Goal: Navigation & Orientation: Find specific page/section

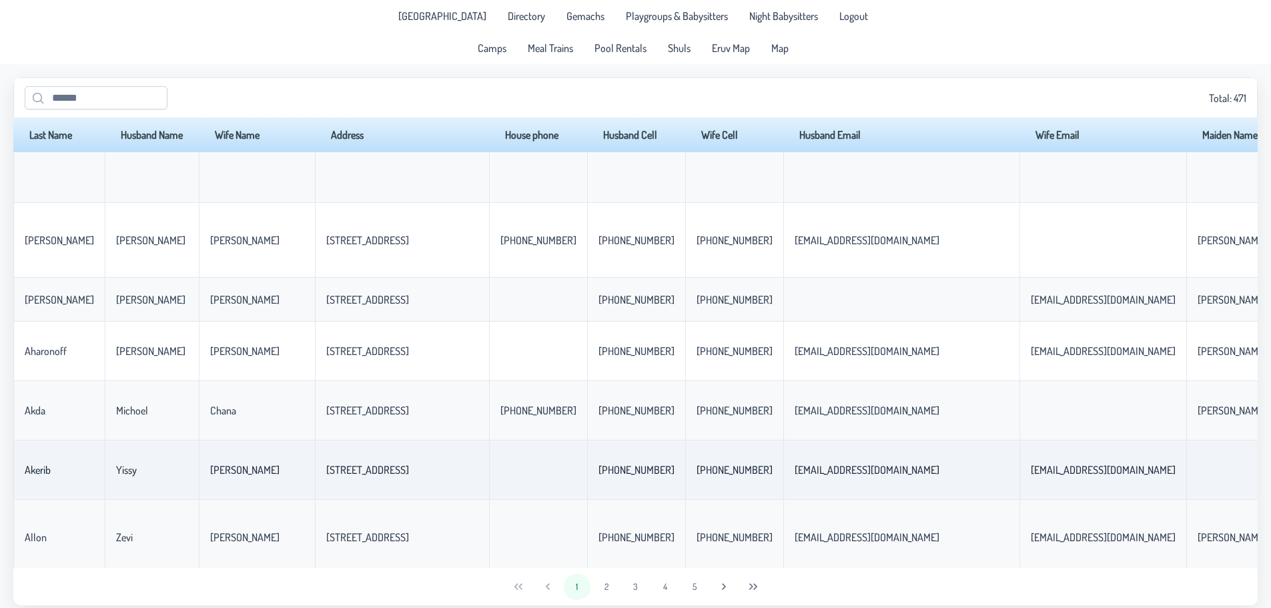
scroll to position [400, 0]
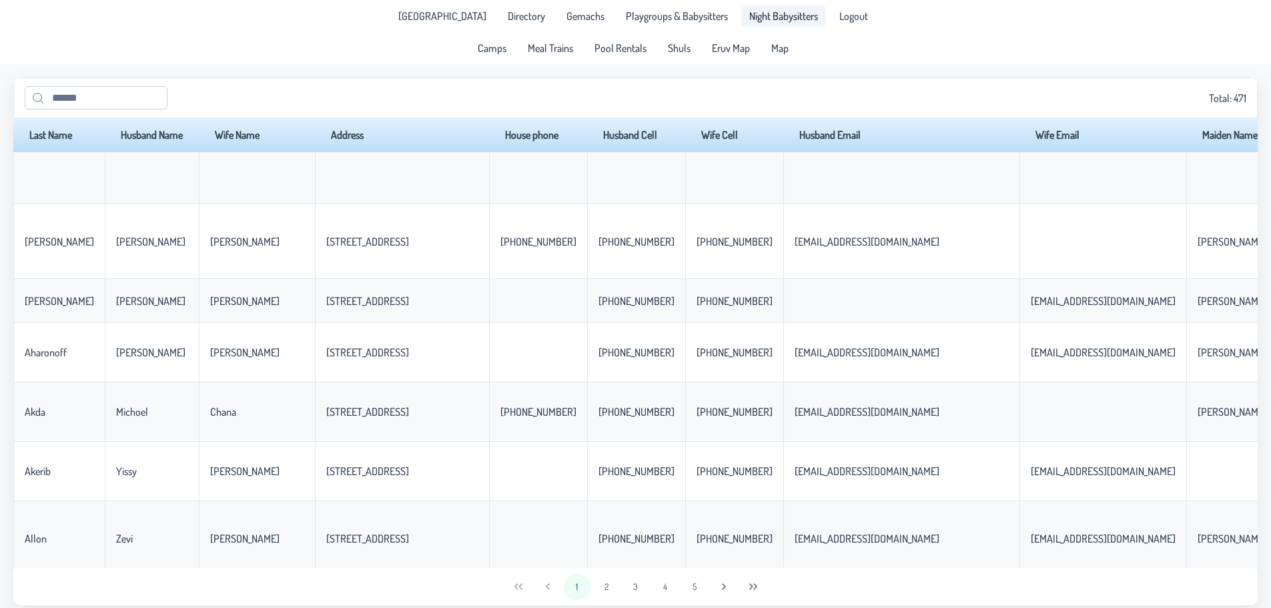
drag, startPoint x: 664, startPoint y: 16, endPoint x: 795, endPoint y: 25, distance: 131.0
click at [664, 16] on span "Playgroups & Babysitters" at bounding box center [677, 16] width 102 height 11
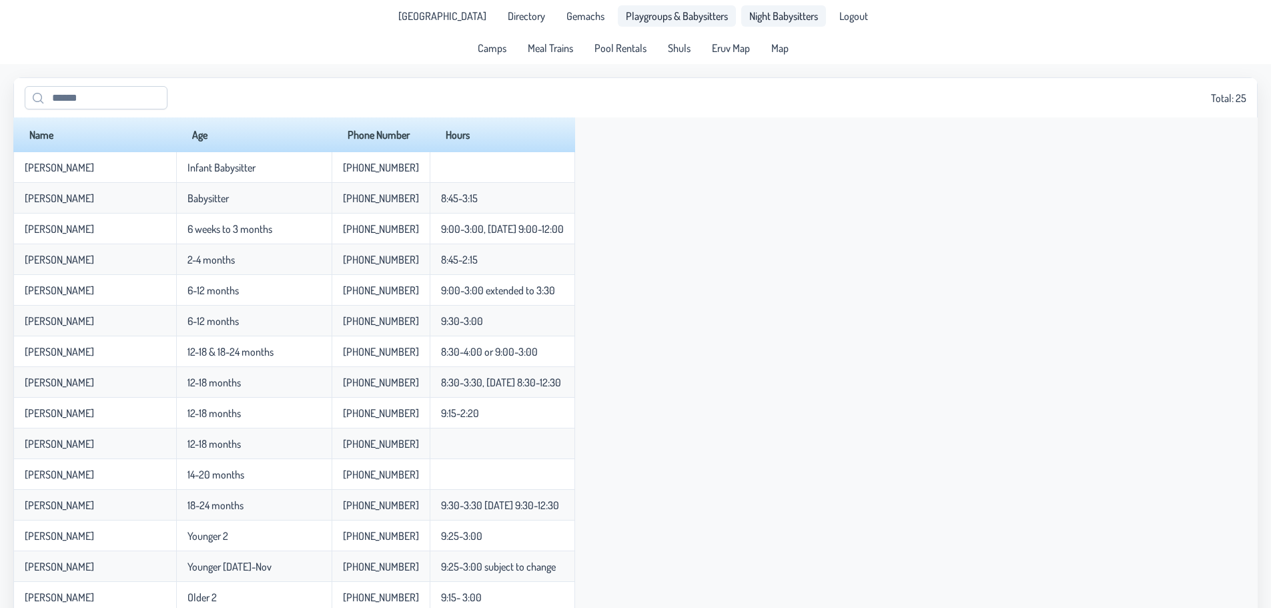
click at [790, 18] on span "Night Babysitters" at bounding box center [783, 16] width 69 height 11
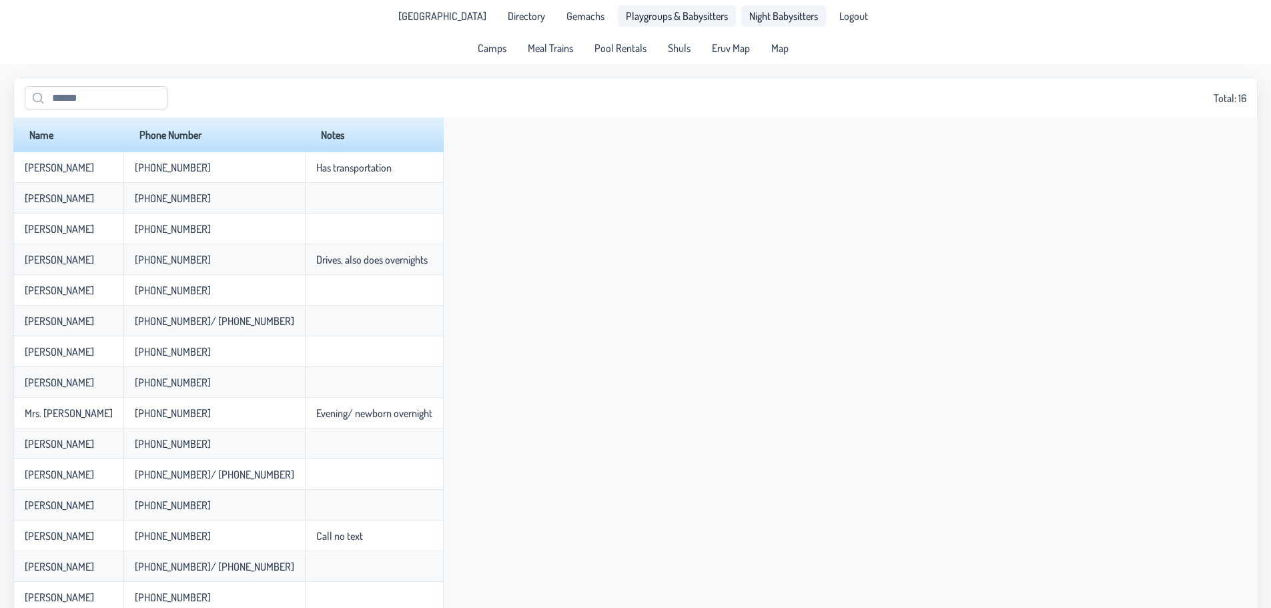
click at [670, 16] on span "Playgroups & Babysitters" at bounding box center [677, 16] width 102 height 11
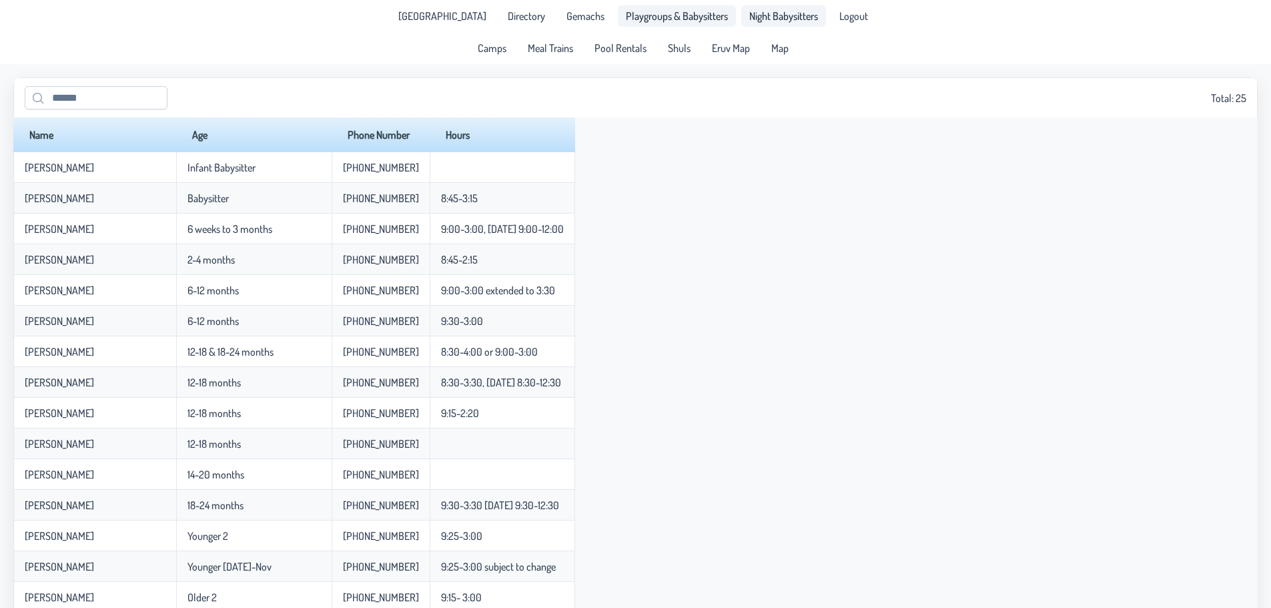
click at [797, 14] on span "Night Babysitters" at bounding box center [783, 16] width 69 height 11
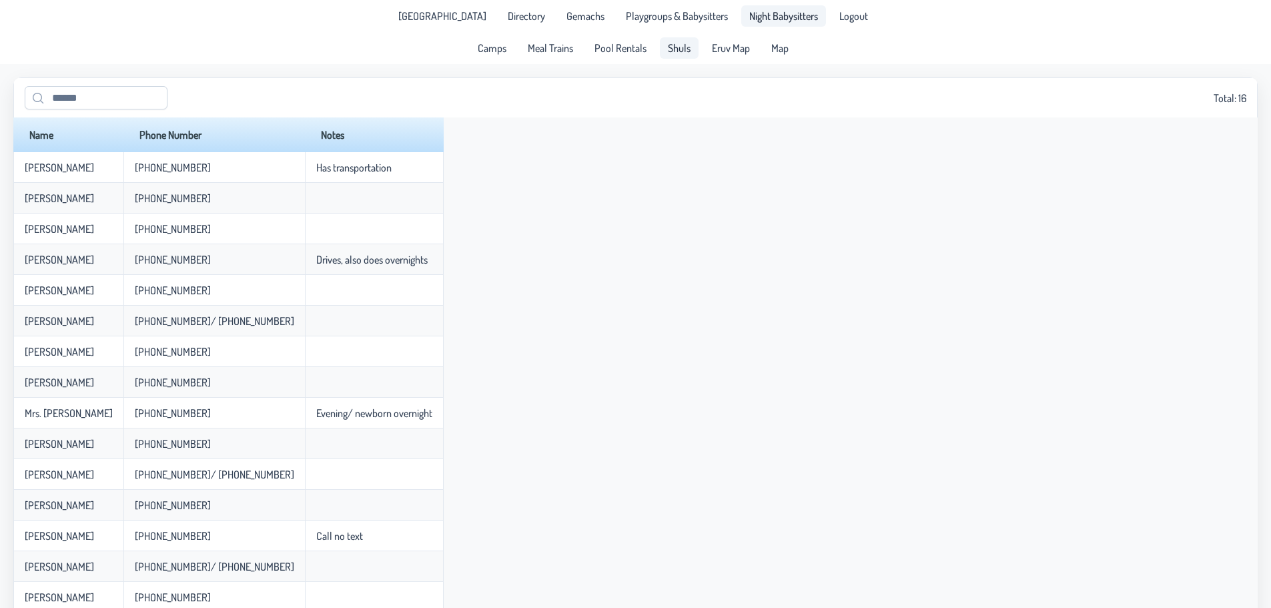
click at [684, 45] on span "Shuls" at bounding box center [679, 48] width 23 height 11
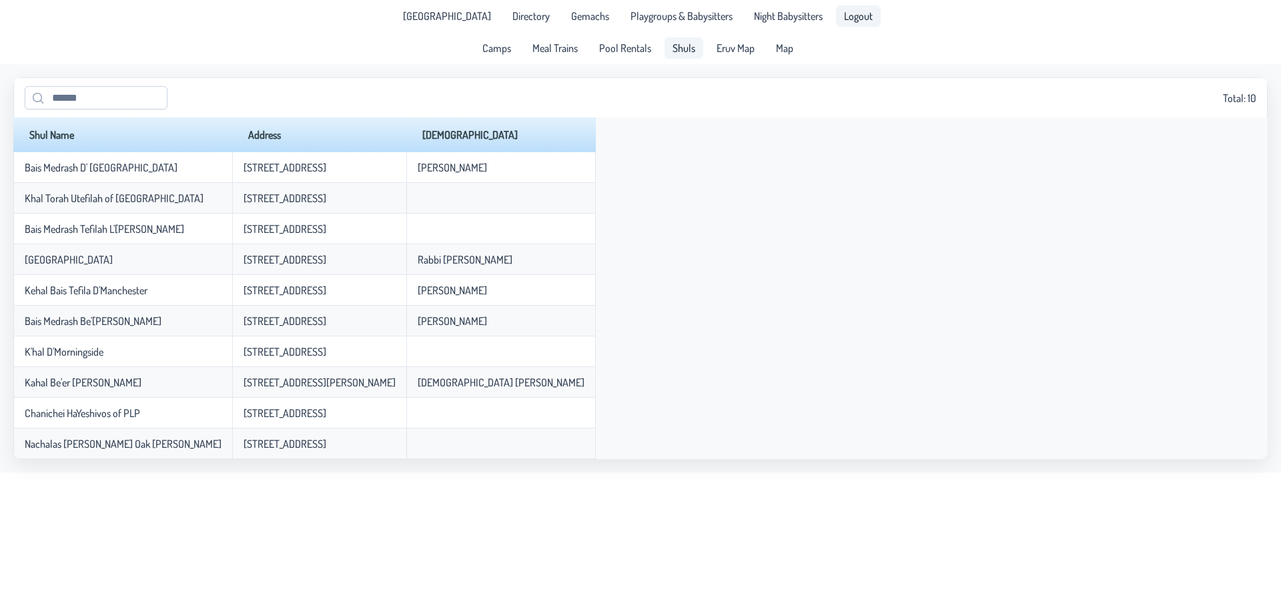
click at [848, 17] on span "Logout" at bounding box center [858, 16] width 29 height 11
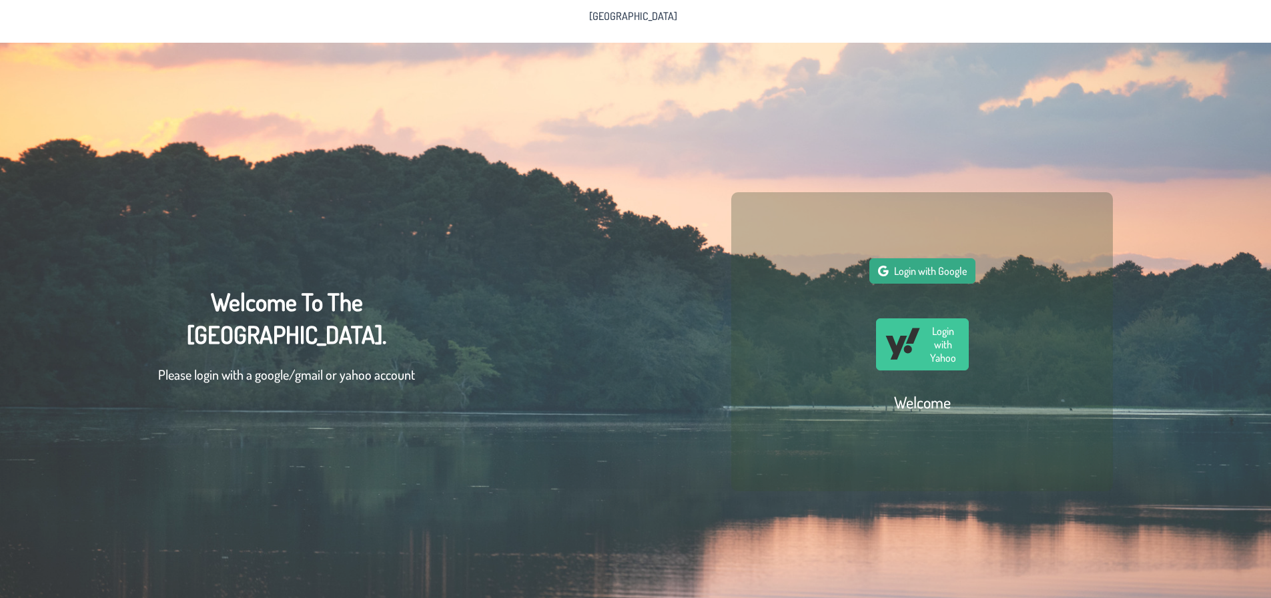
click at [913, 271] on span "Login with Google" at bounding box center [930, 270] width 73 height 13
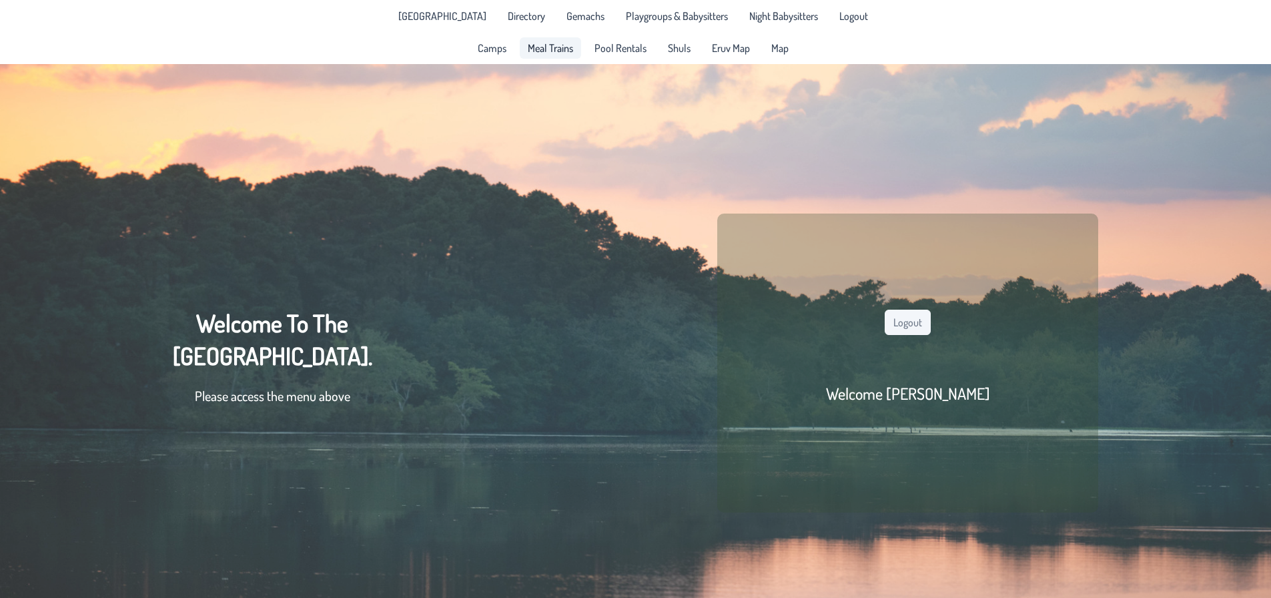
click at [550, 53] on span "Meal Trains" at bounding box center [550, 48] width 45 height 11
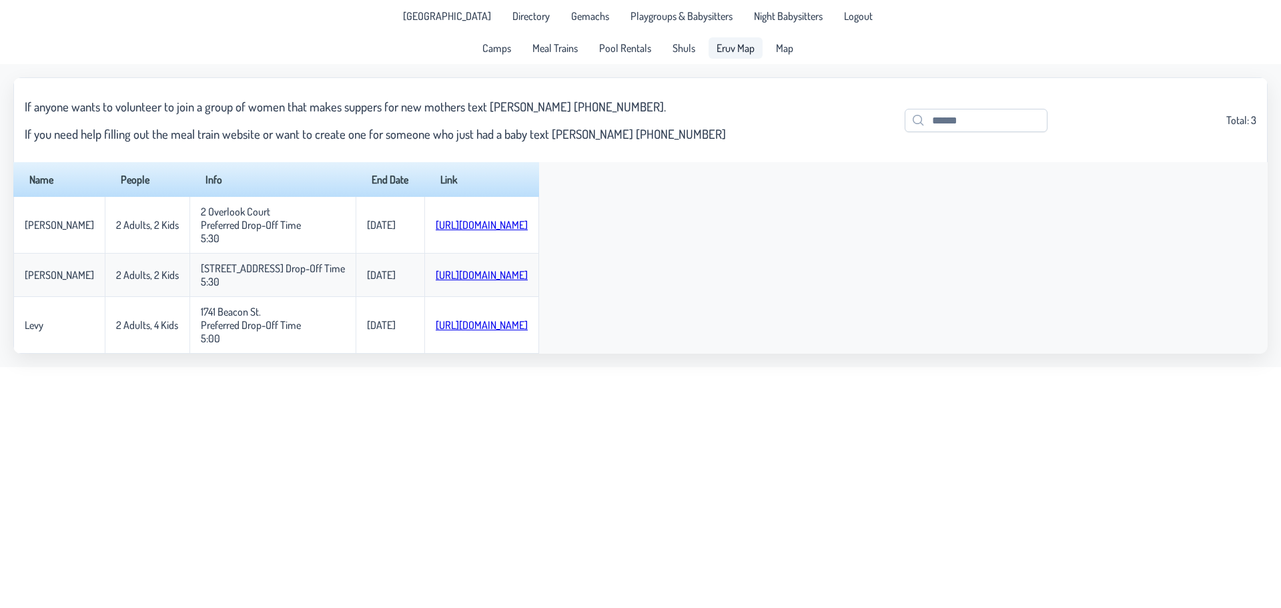
click at [742, 47] on span "Eruv Map" at bounding box center [735, 48] width 38 height 11
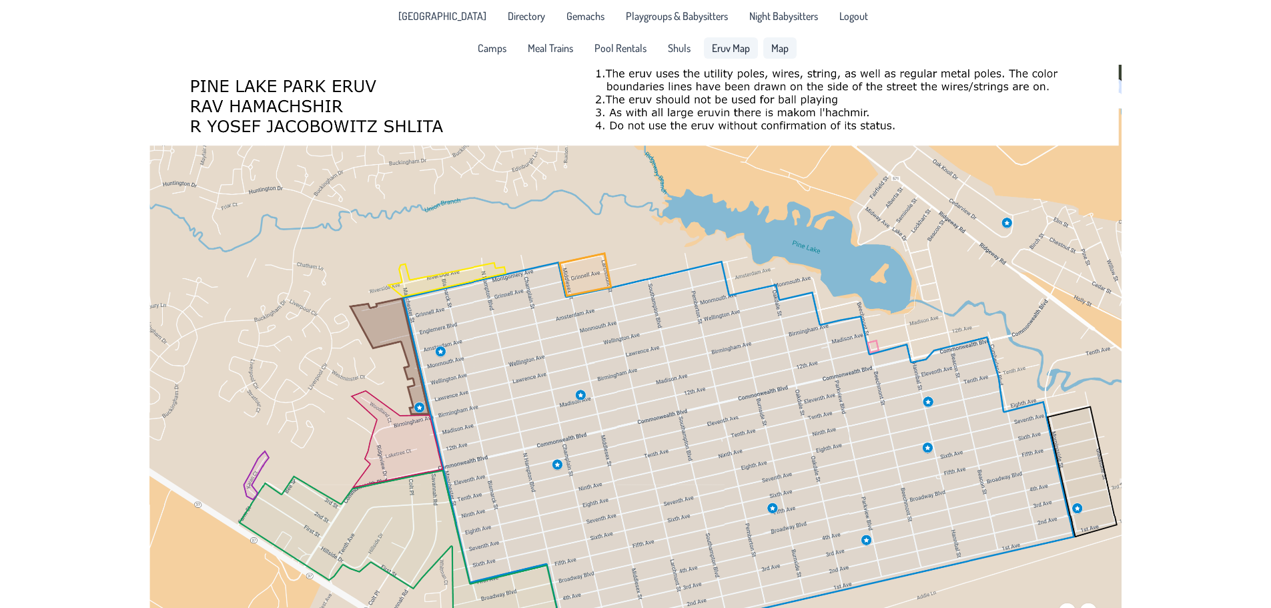
click at [778, 45] on span "Map" at bounding box center [779, 48] width 17 height 11
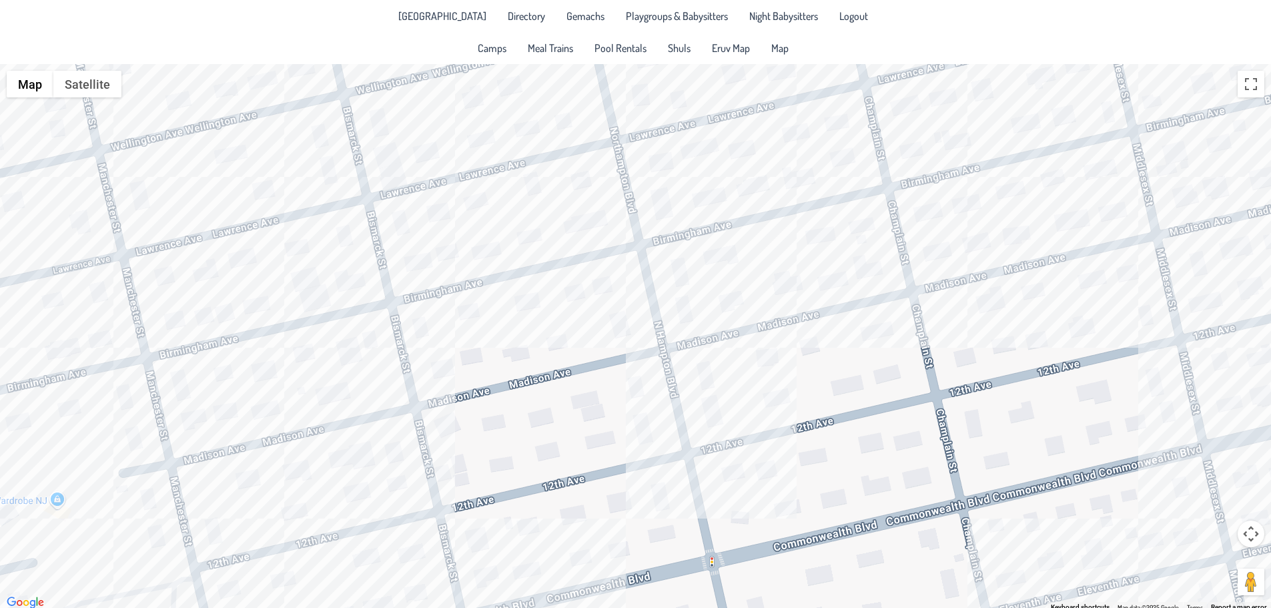
drag, startPoint x: 716, startPoint y: 223, endPoint x: 1187, endPoint y: 247, distance: 470.8
click at [1187, 247] on div at bounding box center [635, 337] width 1271 height 547
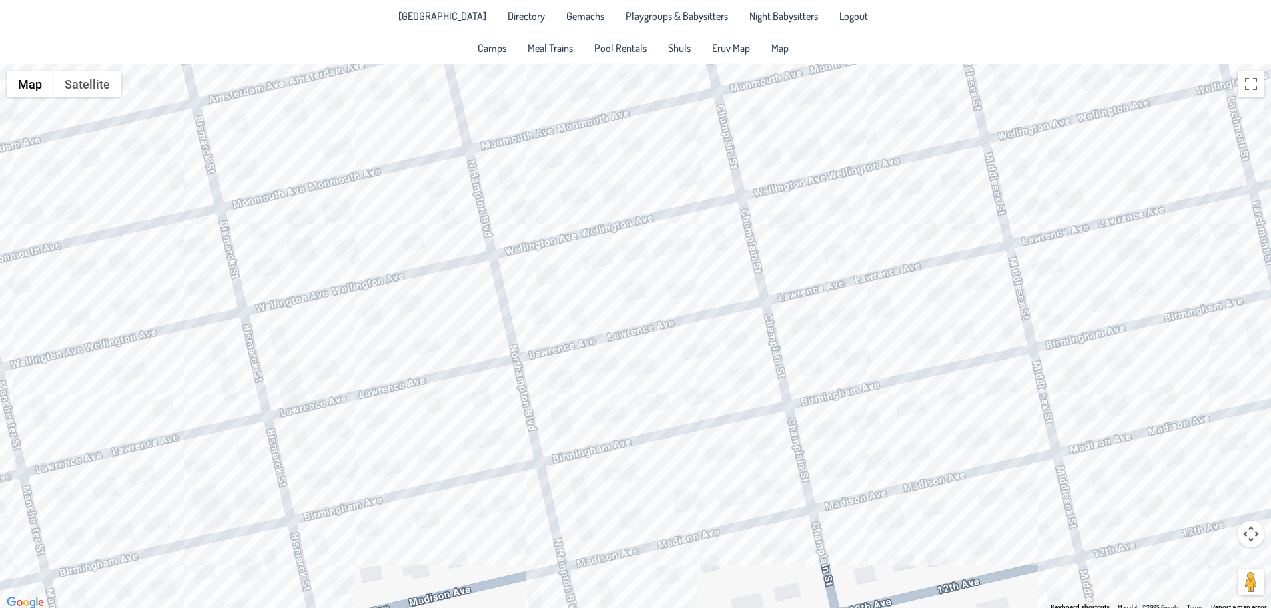
drag, startPoint x: 909, startPoint y: 353, endPoint x: 816, endPoint y: 559, distance: 226.3
click at [816, 559] on div at bounding box center [635, 337] width 1271 height 547
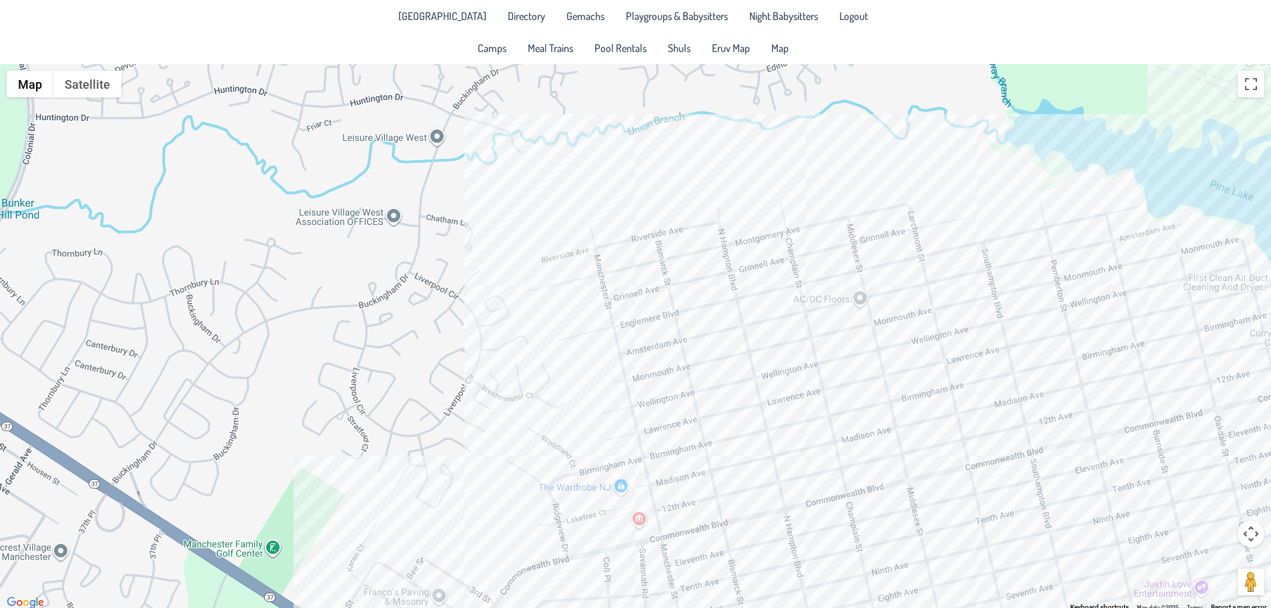
drag, startPoint x: 884, startPoint y: 538, endPoint x: 906, endPoint y: 440, distance: 100.6
click at [906, 440] on div at bounding box center [635, 337] width 1271 height 547
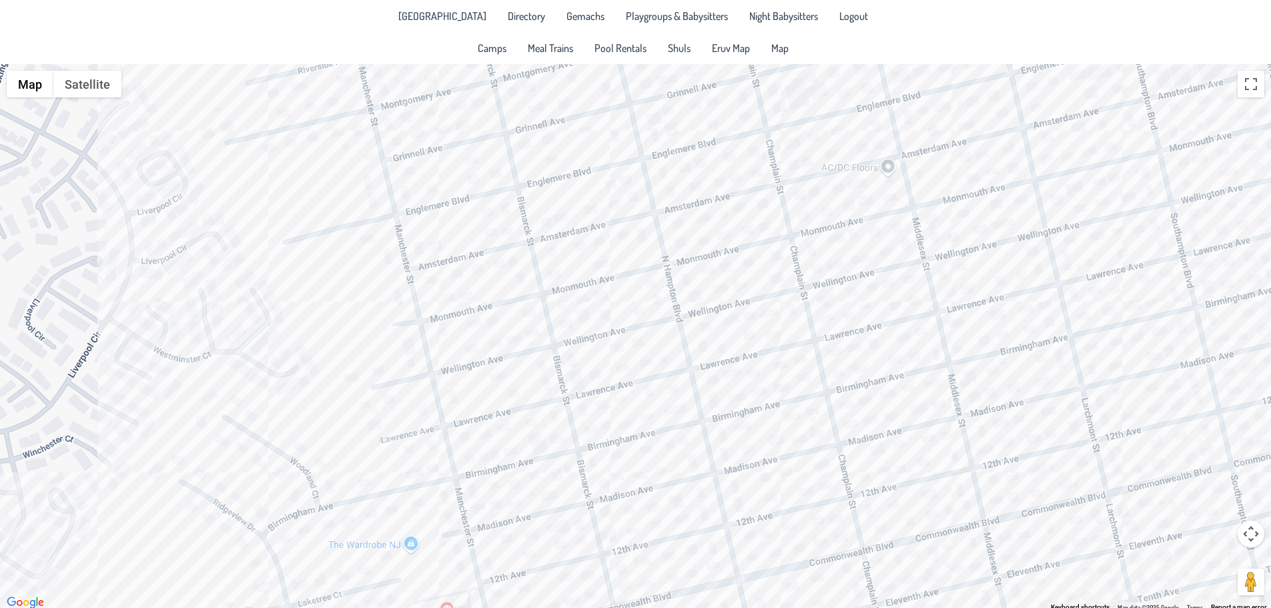
drag, startPoint x: 948, startPoint y: 410, endPoint x: 875, endPoint y: 471, distance: 94.7
click at [900, 470] on div at bounding box center [635, 337] width 1271 height 547
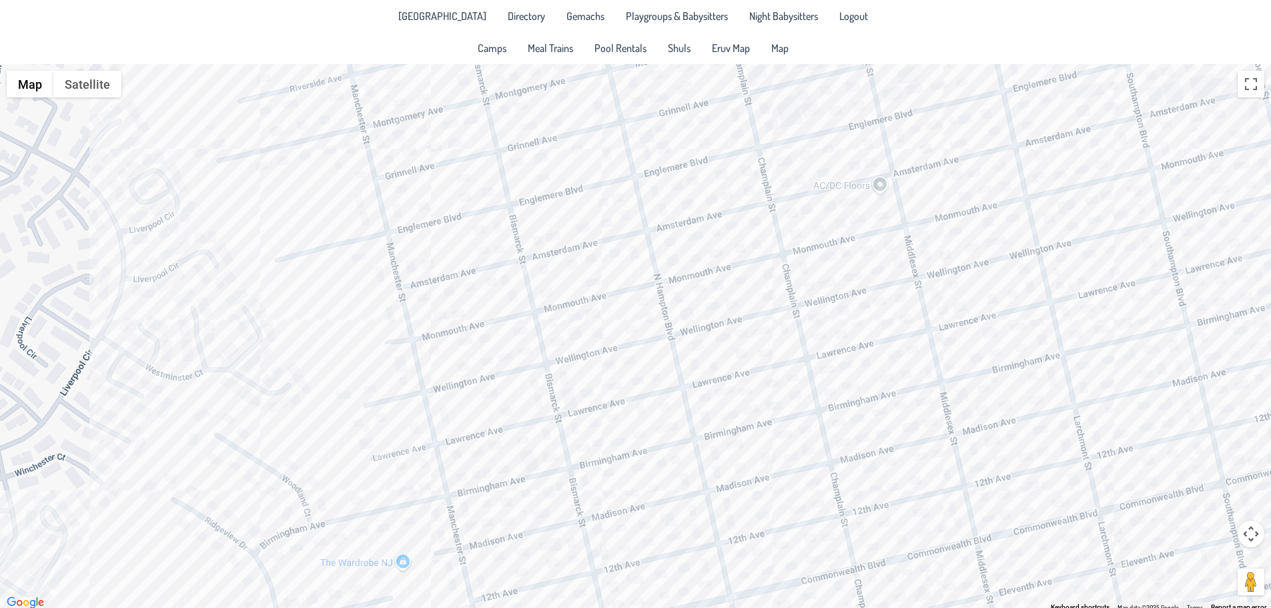
drag, startPoint x: 930, startPoint y: 320, endPoint x: 922, endPoint y: 341, distance: 23.0
click at [922, 341] on div at bounding box center [635, 337] width 1271 height 547
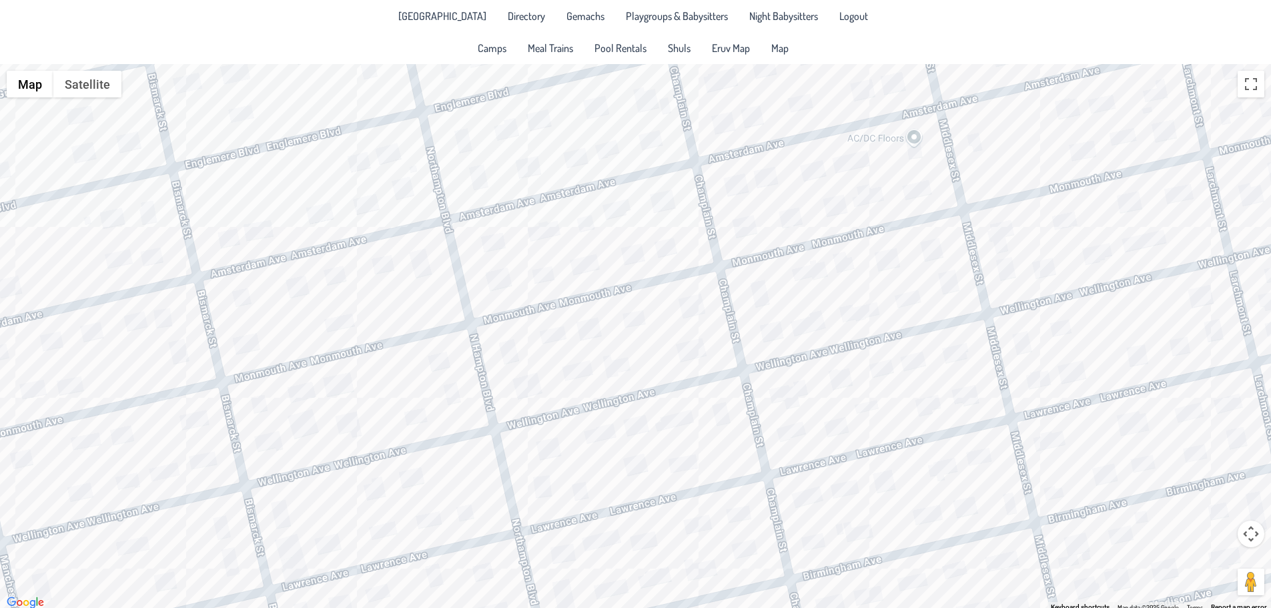
drag, startPoint x: 842, startPoint y: 288, endPoint x: 849, endPoint y: 421, distance: 132.9
click at [849, 421] on div at bounding box center [635, 337] width 1271 height 547
click at [929, 253] on div at bounding box center [635, 337] width 1271 height 547
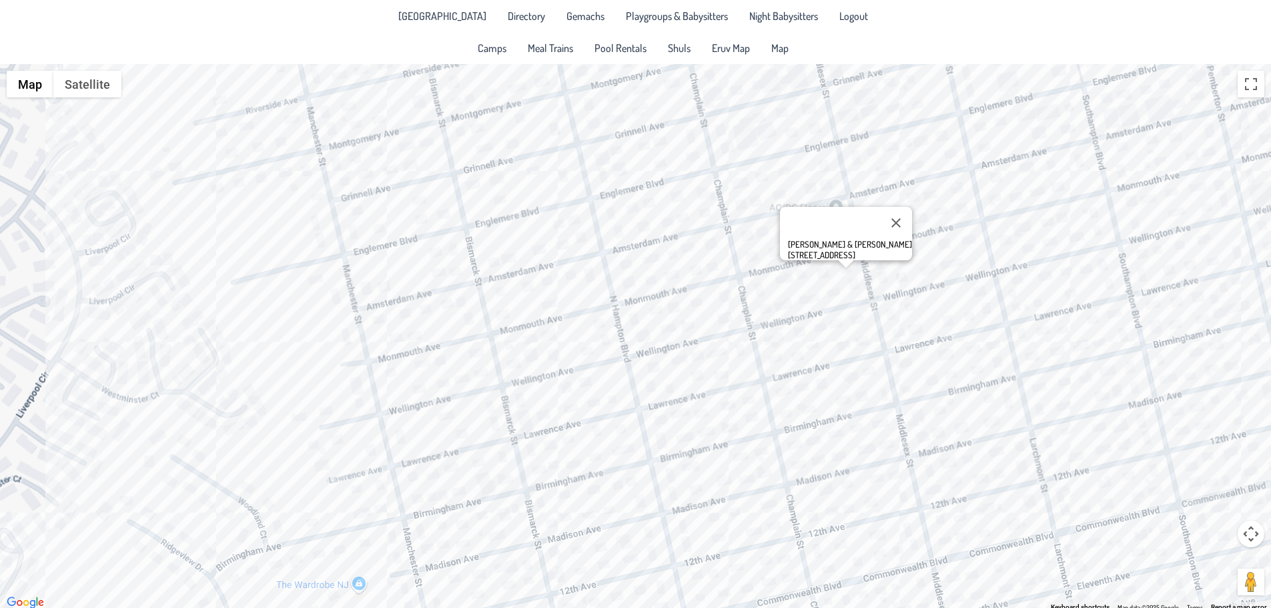
drag, startPoint x: 820, startPoint y: 524, endPoint x: 833, endPoint y: 405, distance: 119.4
click at [833, 405] on div "[PERSON_NAME] & [PERSON_NAME] [STREET_ADDRESS]" at bounding box center [635, 337] width 1271 height 547
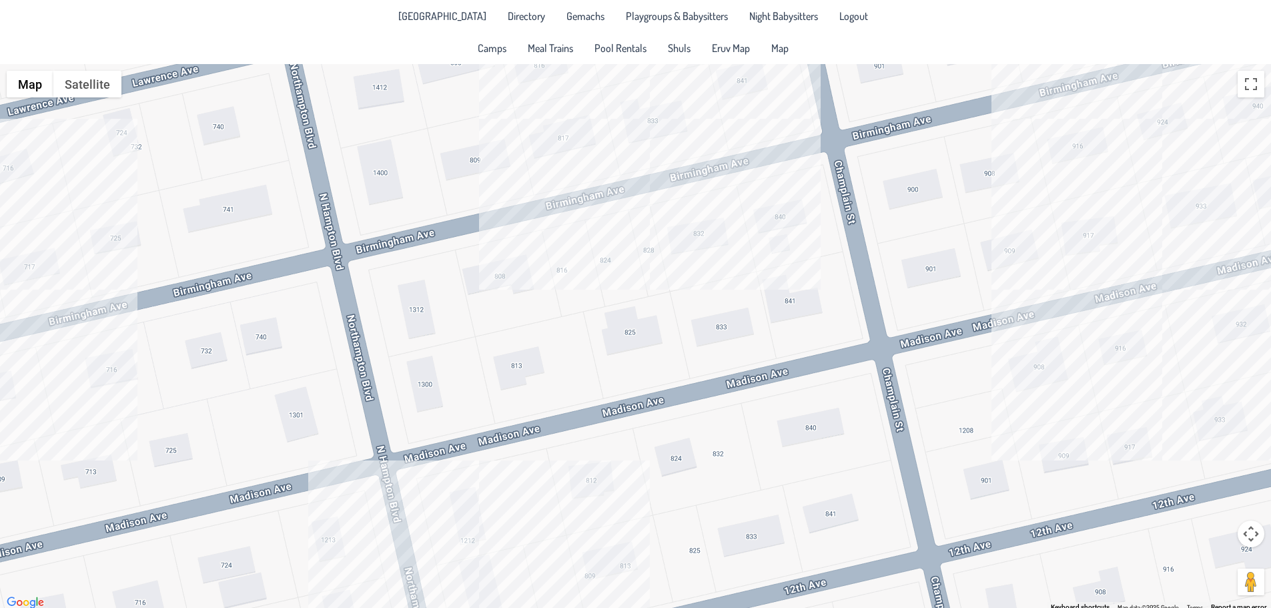
drag, startPoint x: 936, startPoint y: 478, endPoint x: 860, endPoint y: 396, distance: 112.8
click at [860, 396] on div "[PERSON_NAME] & [PERSON_NAME] [STREET_ADDRESS]" at bounding box center [635, 337] width 1271 height 547
click at [720, 247] on div "[PERSON_NAME] & [PERSON_NAME] [STREET_ADDRESS]" at bounding box center [635, 337] width 1271 height 547
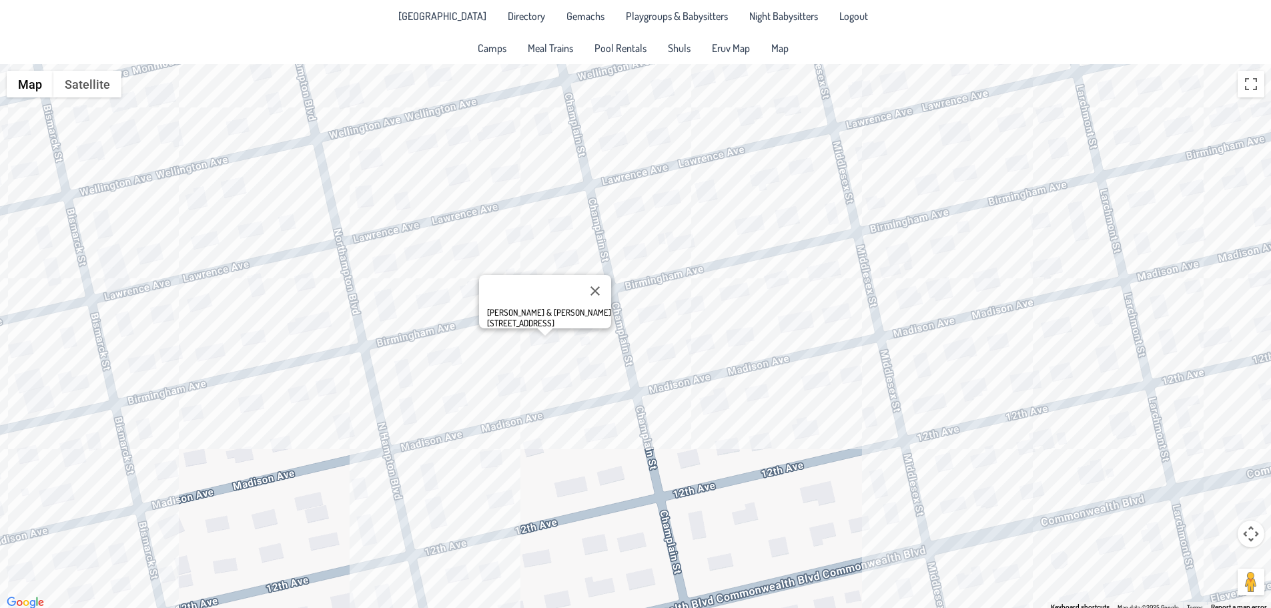
drag, startPoint x: 1012, startPoint y: 309, endPoint x: 746, endPoint y: 325, distance: 266.0
click at [706, 349] on div "[PERSON_NAME] & [PERSON_NAME] [STREET_ADDRESS]" at bounding box center [635, 337] width 1271 height 547
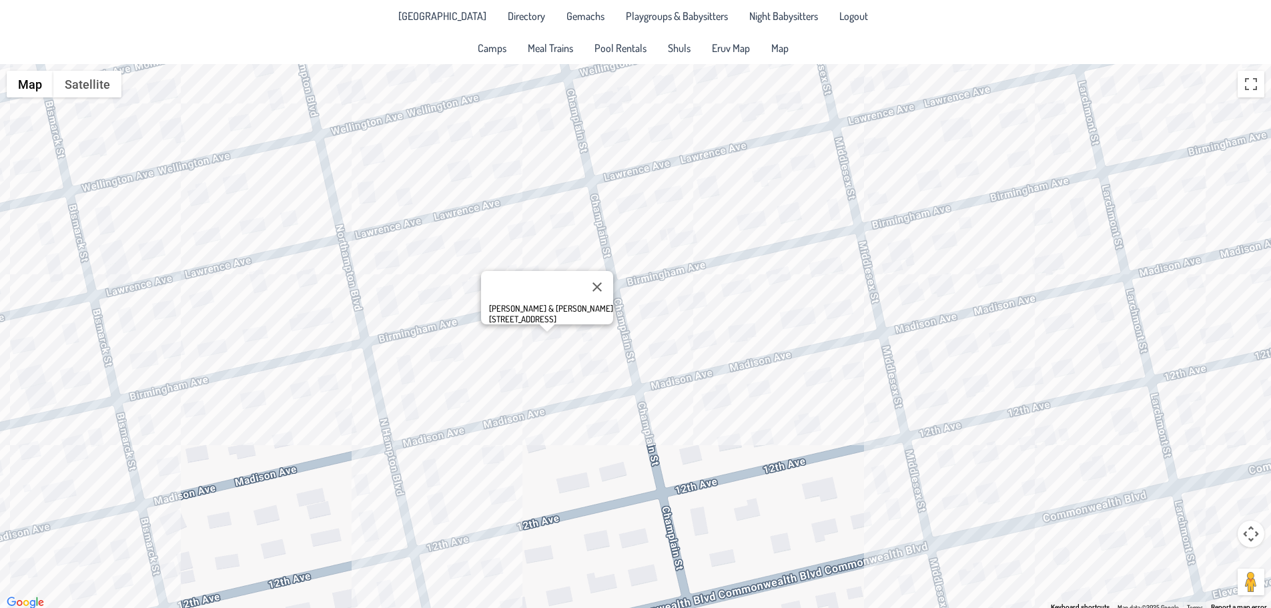
click at [804, 328] on div "[PERSON_NAME] & [PERSON_NAME] [STREET_ADDRESS]" at bounding box center [635, 337] width 1271 height 547
click at [528, 21] on span "Directory" at bounding box center [526, 16] width 37 height 11
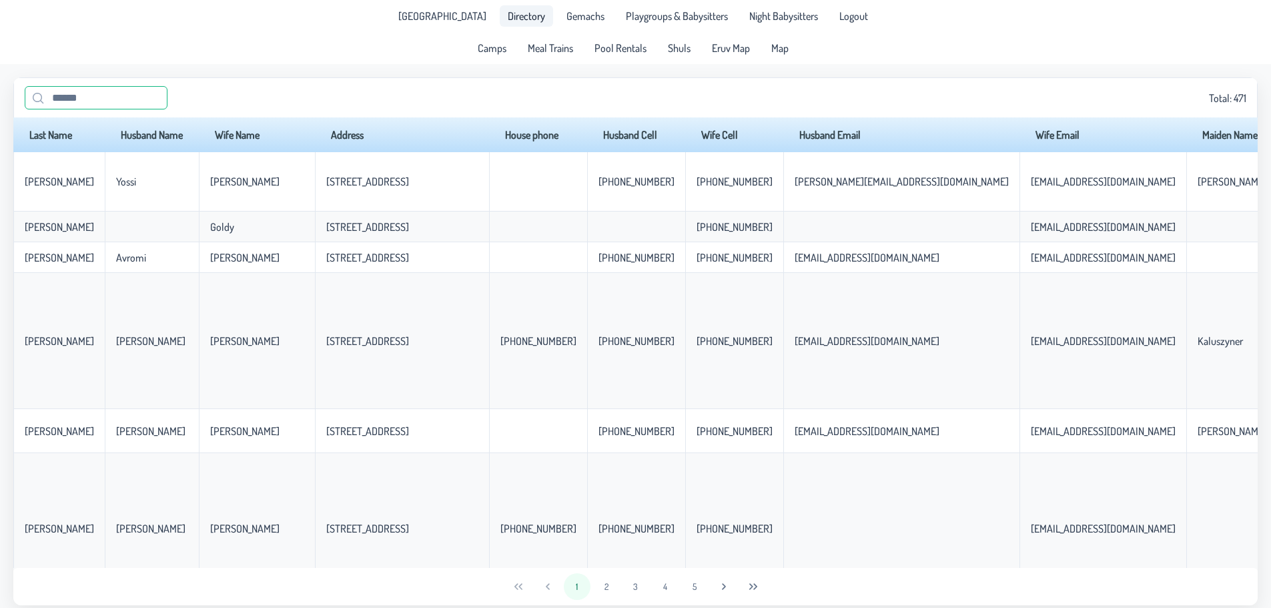
click at [92, 99] on input "text" at bounding box center [96, 97] width 143 height 23
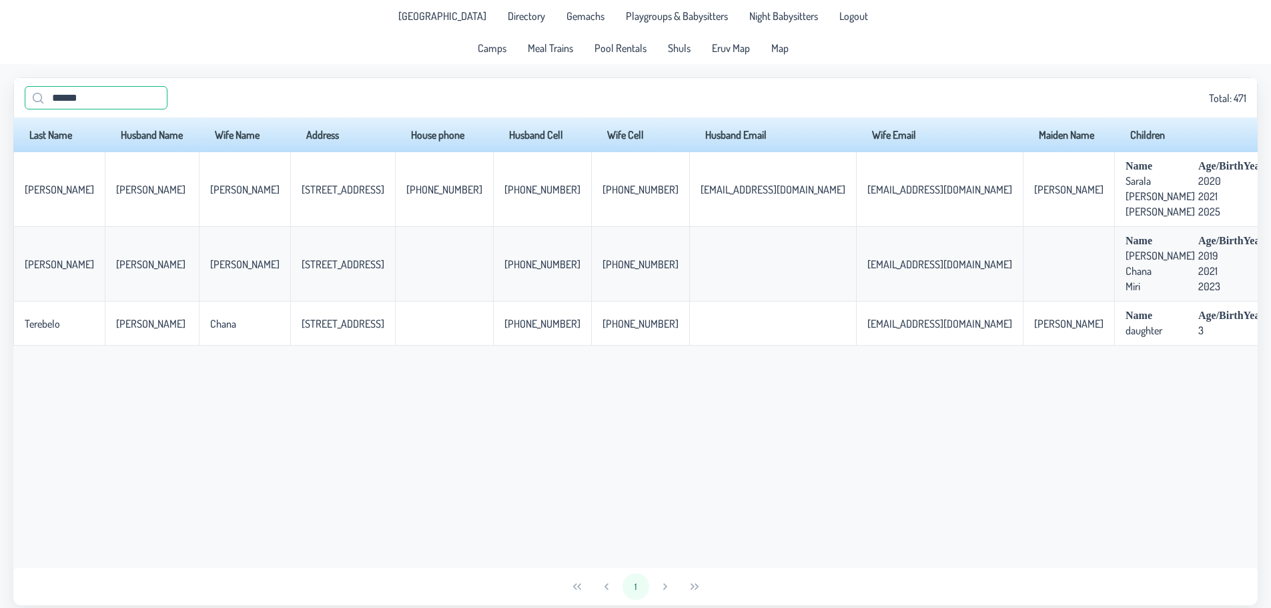
drag, startPoint x: 101, startPoint y: 94, endPoint x: 19, endPoint y: 98, distance: 82.8
click at [19, 98] on div "****** Total: 471" at bounding box center [635, 97] width 1244 height 40
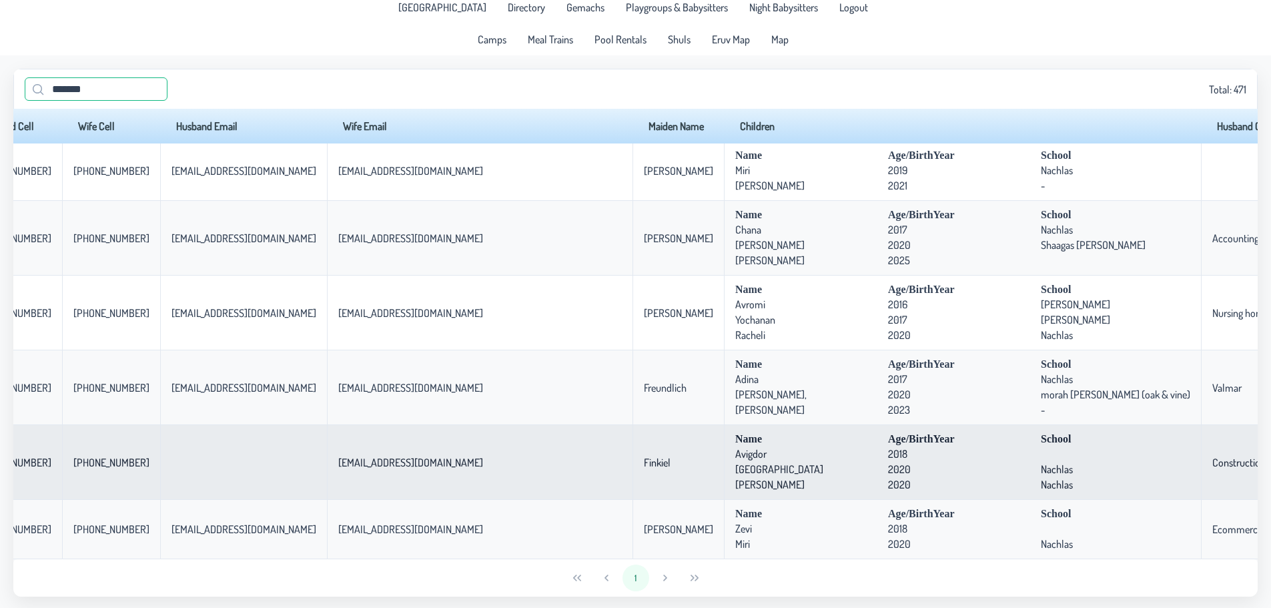
scroll to position [11, 0]
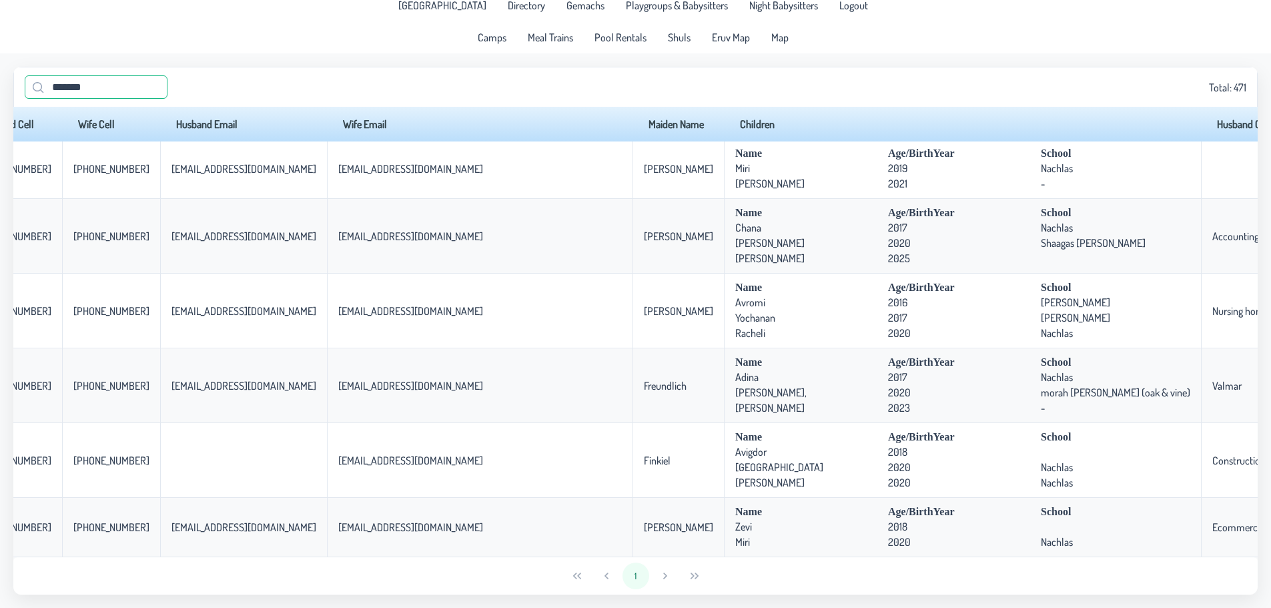
drag, startPoint x: 111, startPoint y: 85, endPoint x: 0, endPoint y: 89, distance: 111.5
click at [0, 89] on app-data "******* Total: 471 Last Name Husband Name Wife Name Address House phone Husband…" at bounding box center [635, 330] width 1271 height 554
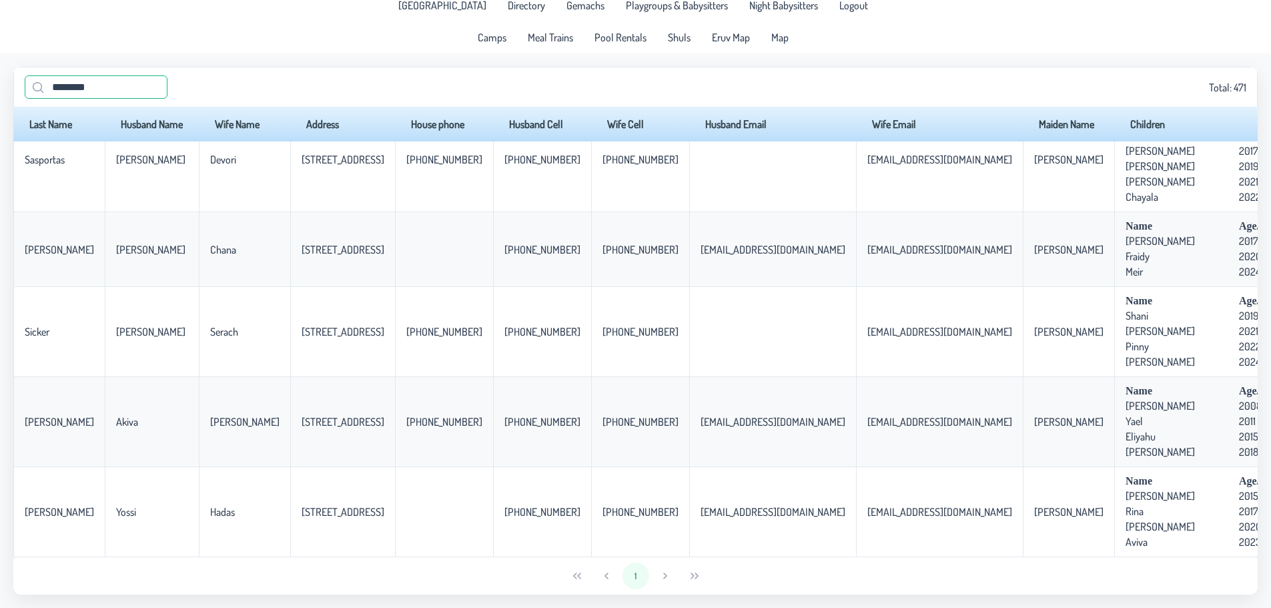
type input "********"
